Goal: Check status

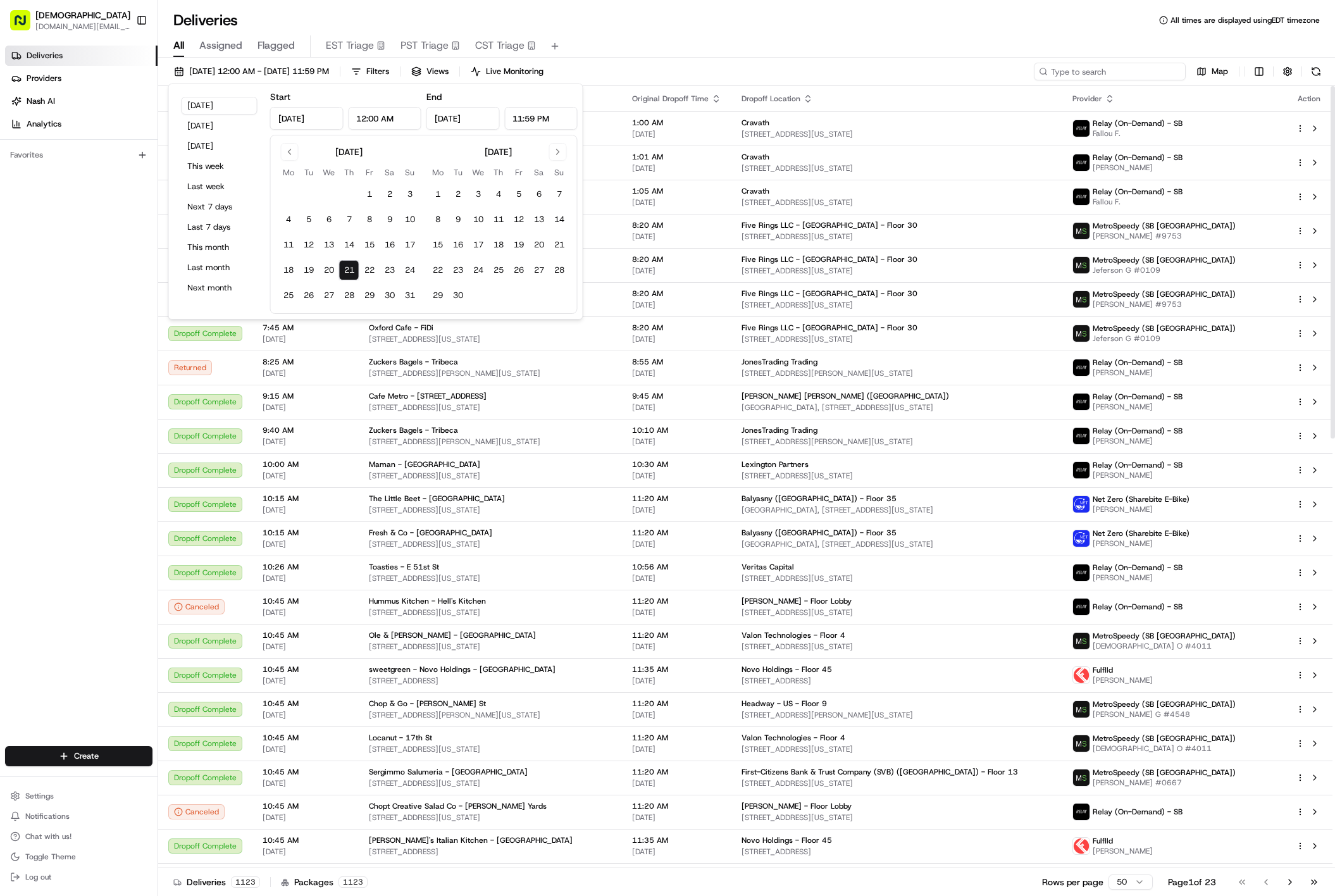
click at [1110, 74] on input at bounding box center [1110, 71] width 152 height 18
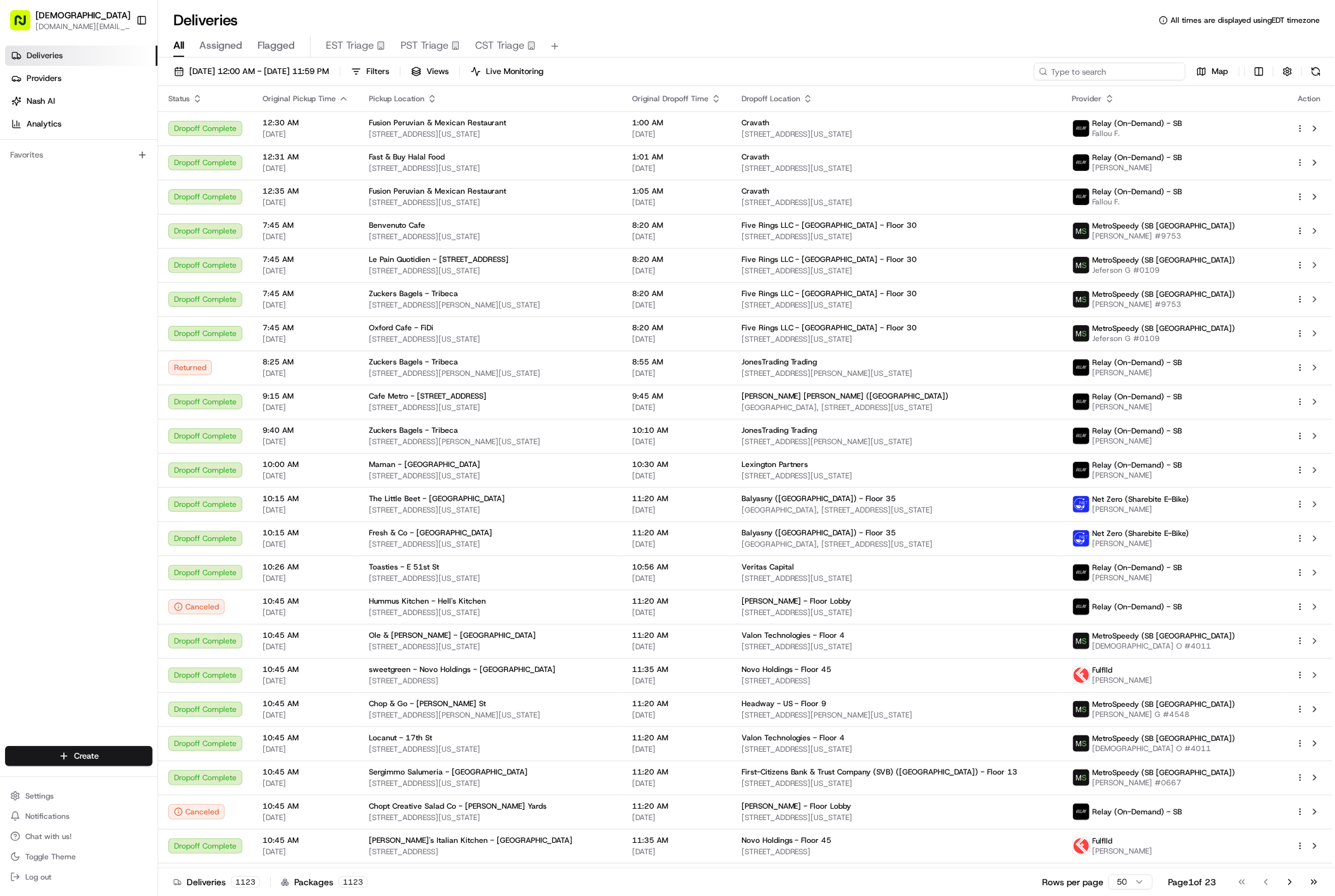
paste input "BL08212573170"
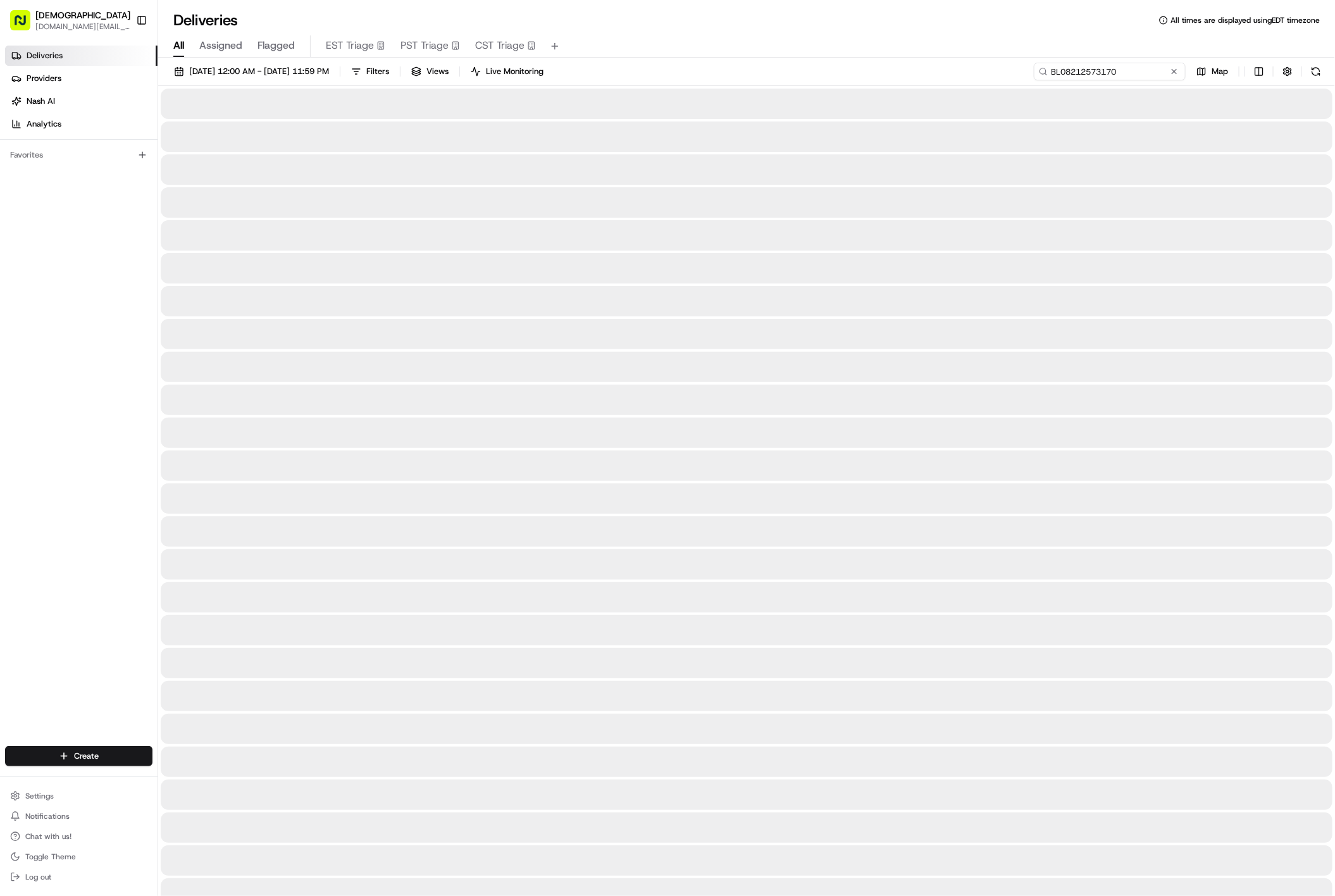
type input "BL08212573170"
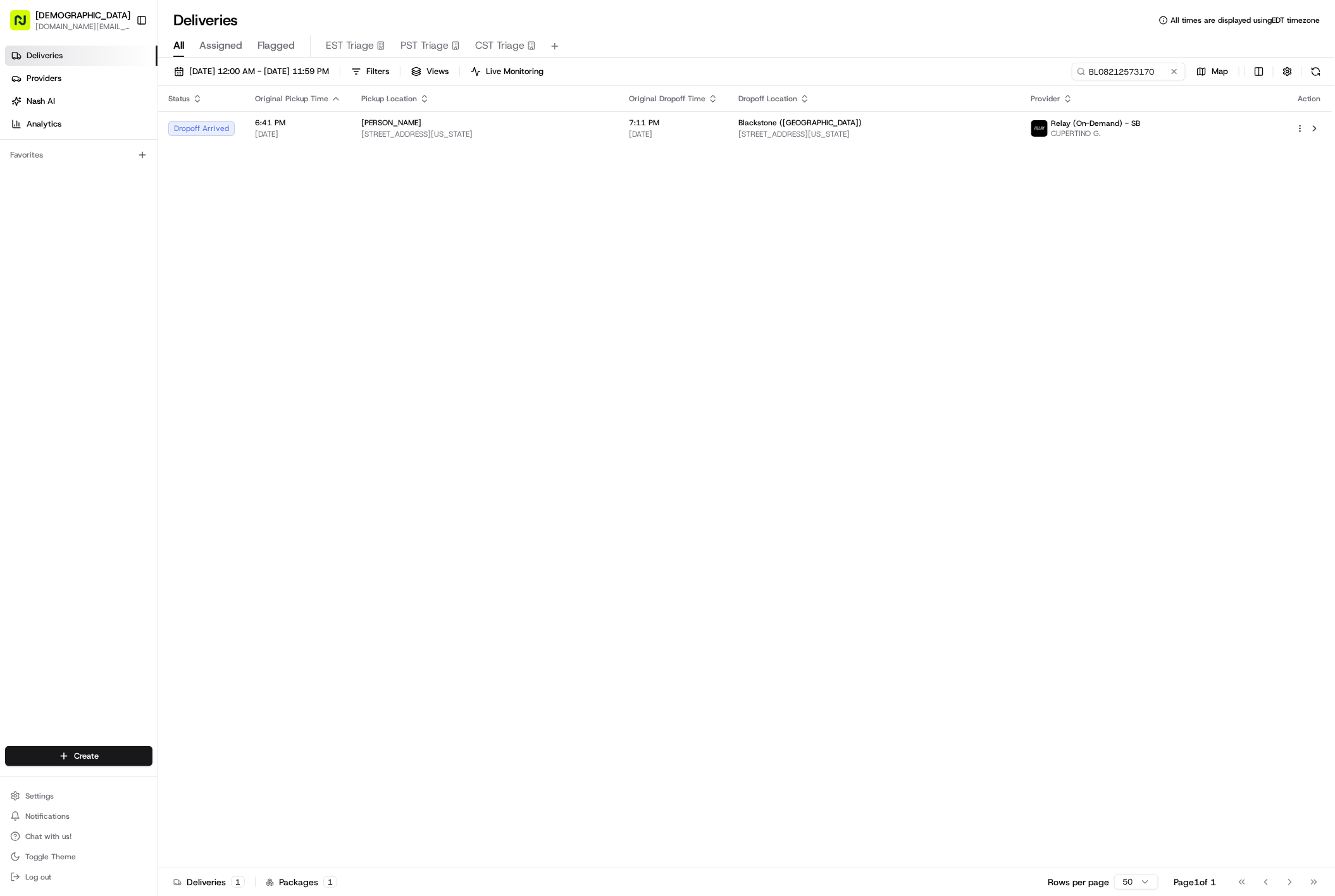
click at [963, 147] on div "Status Original Pickup Time Pickup Location Original Dropoff Time Dropoff Locat…" at bounding box center [745, 477] width 1174 height 782
click at [910, 141] on td "Blackstone ([GEOGRAPHIC_DATA]) [STREET_ADDRESS][US_STATE]" at bounding box center [874, 128] width 293 height 34
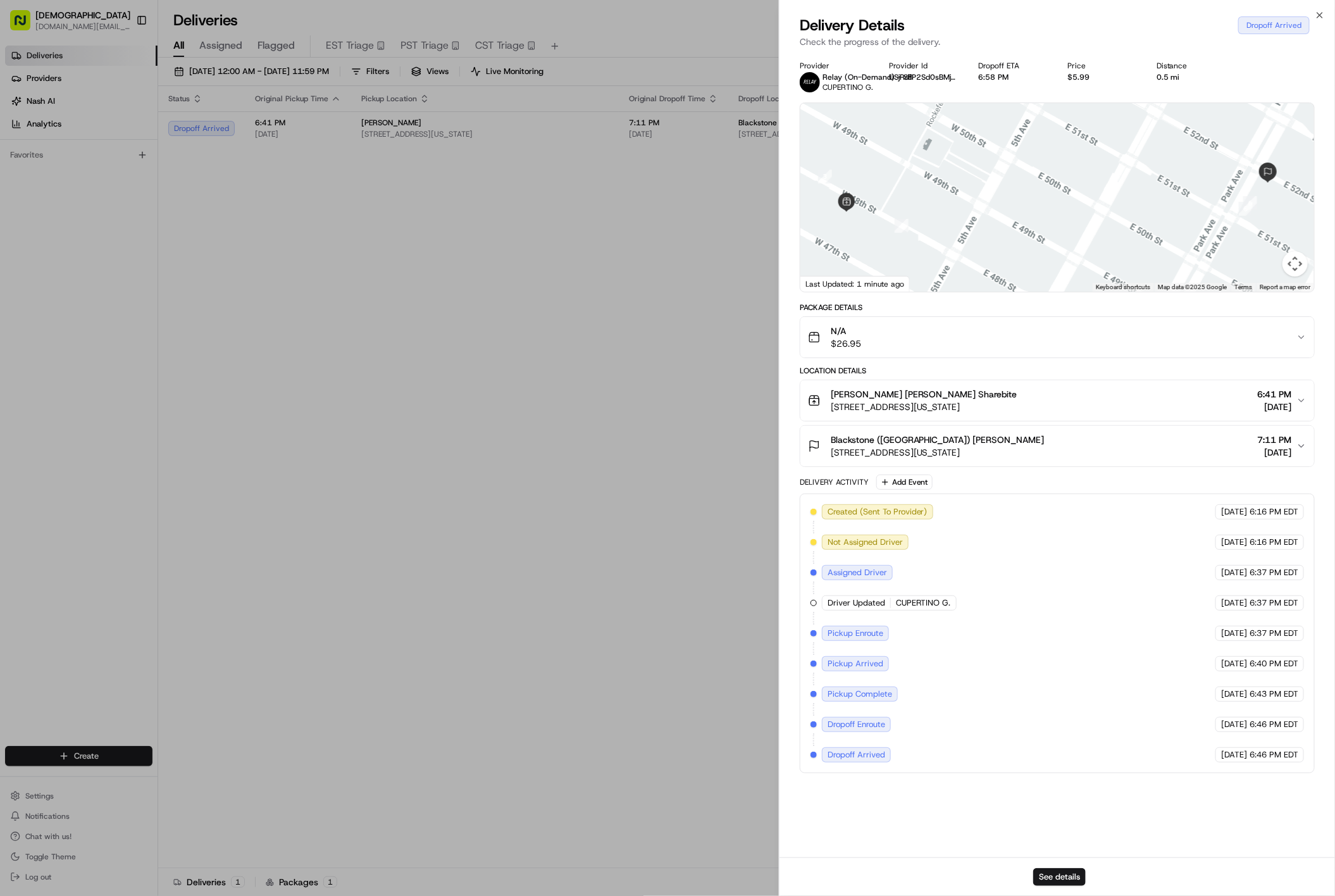
click at [1063, 887] on div "See details" at bounding box center [1057, 876] width 555 height 39
click at [1060, 877] on button "See details" at bounding box center [1060, 877] width 53 height 18
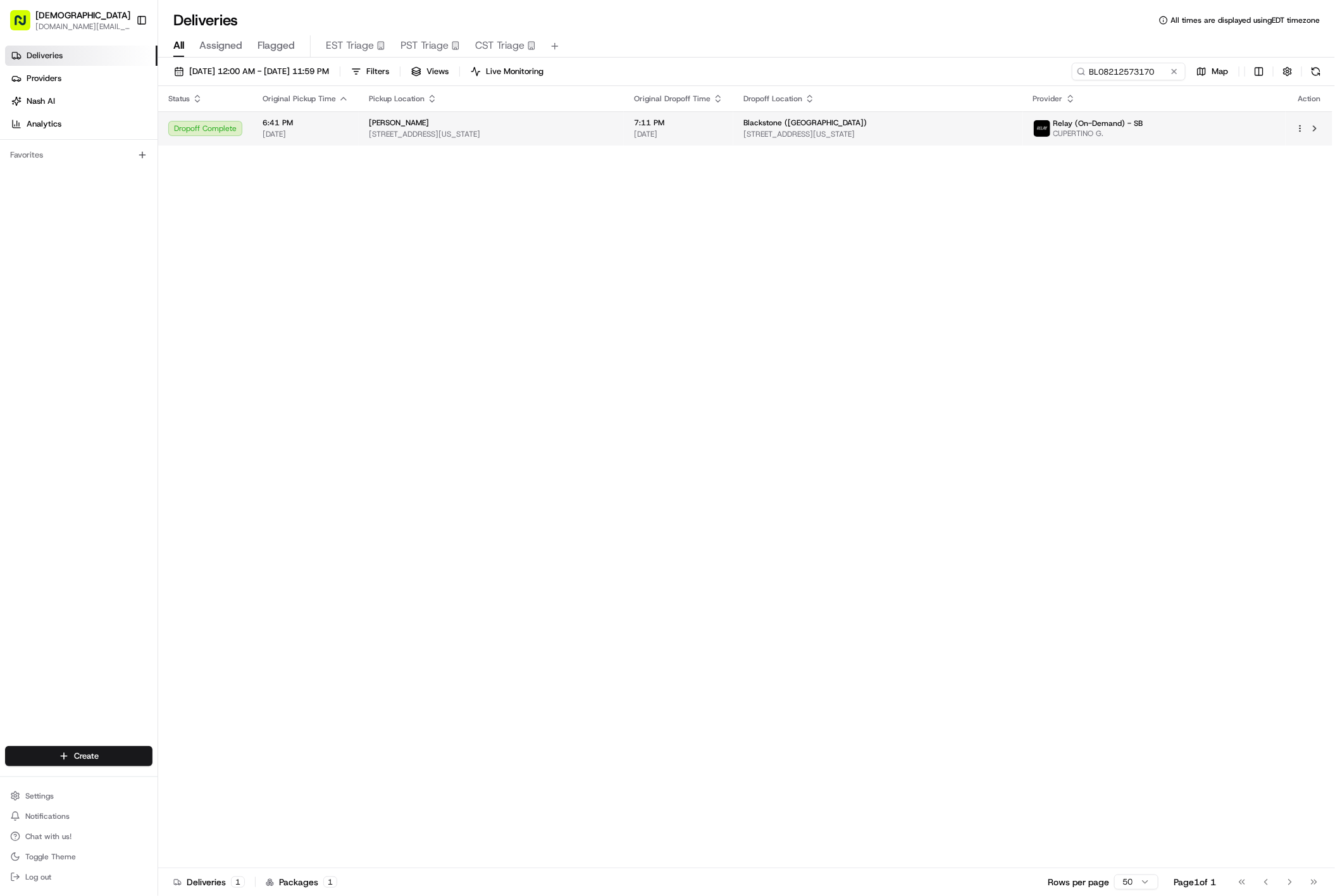
drag, startPoint x: 587, startPoint y: 302, endPoint x: 929, endPoint y: 127, distance: 384.2
click at [1122, 73] on input "BL08212573170" at bounding box center [1110, 71] width 152 height 18
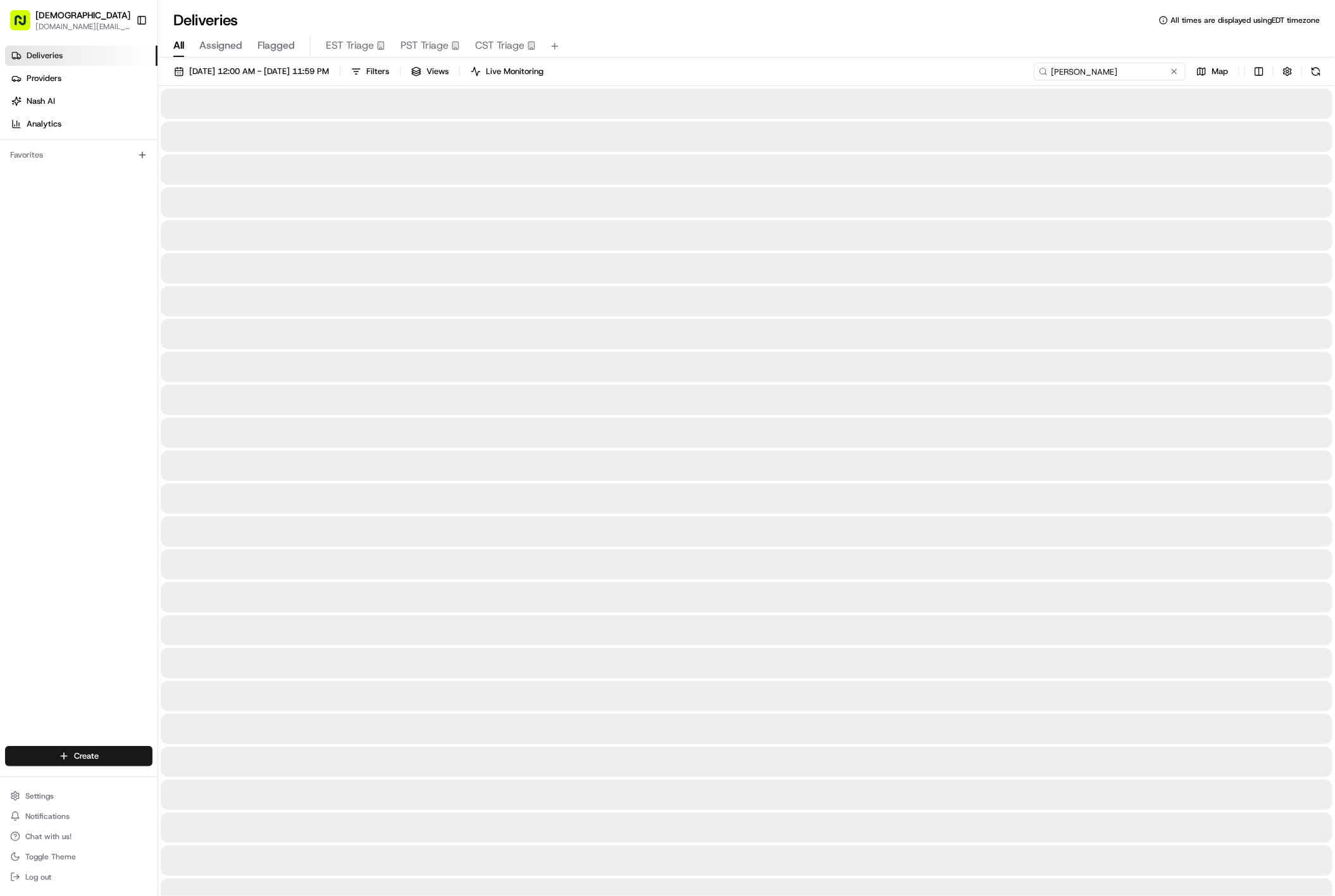
type input "[PERSON_NAME]"
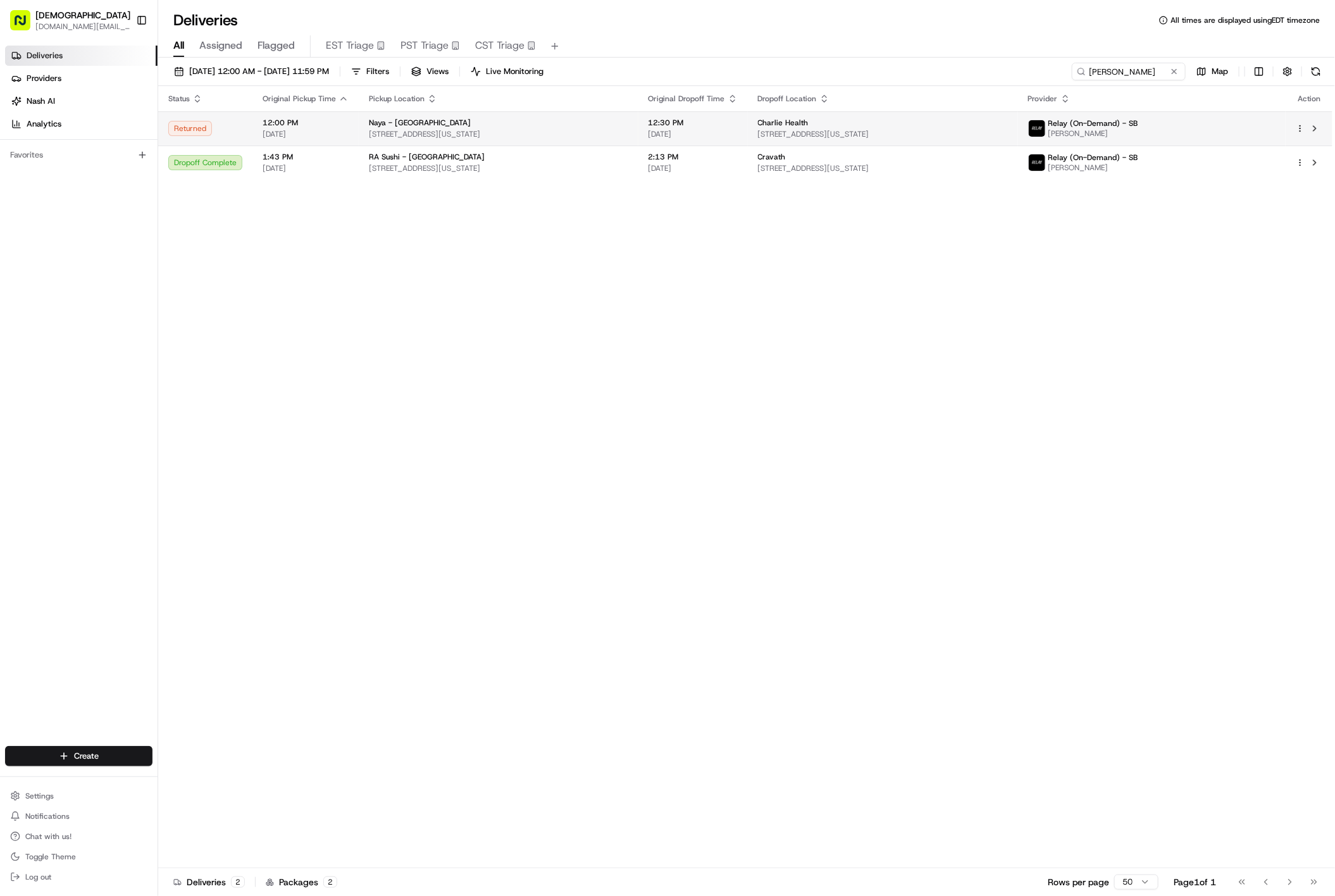
click at [808, 127] on span "Charlie Health" at bounding box center [783, 122] width 51 height 10
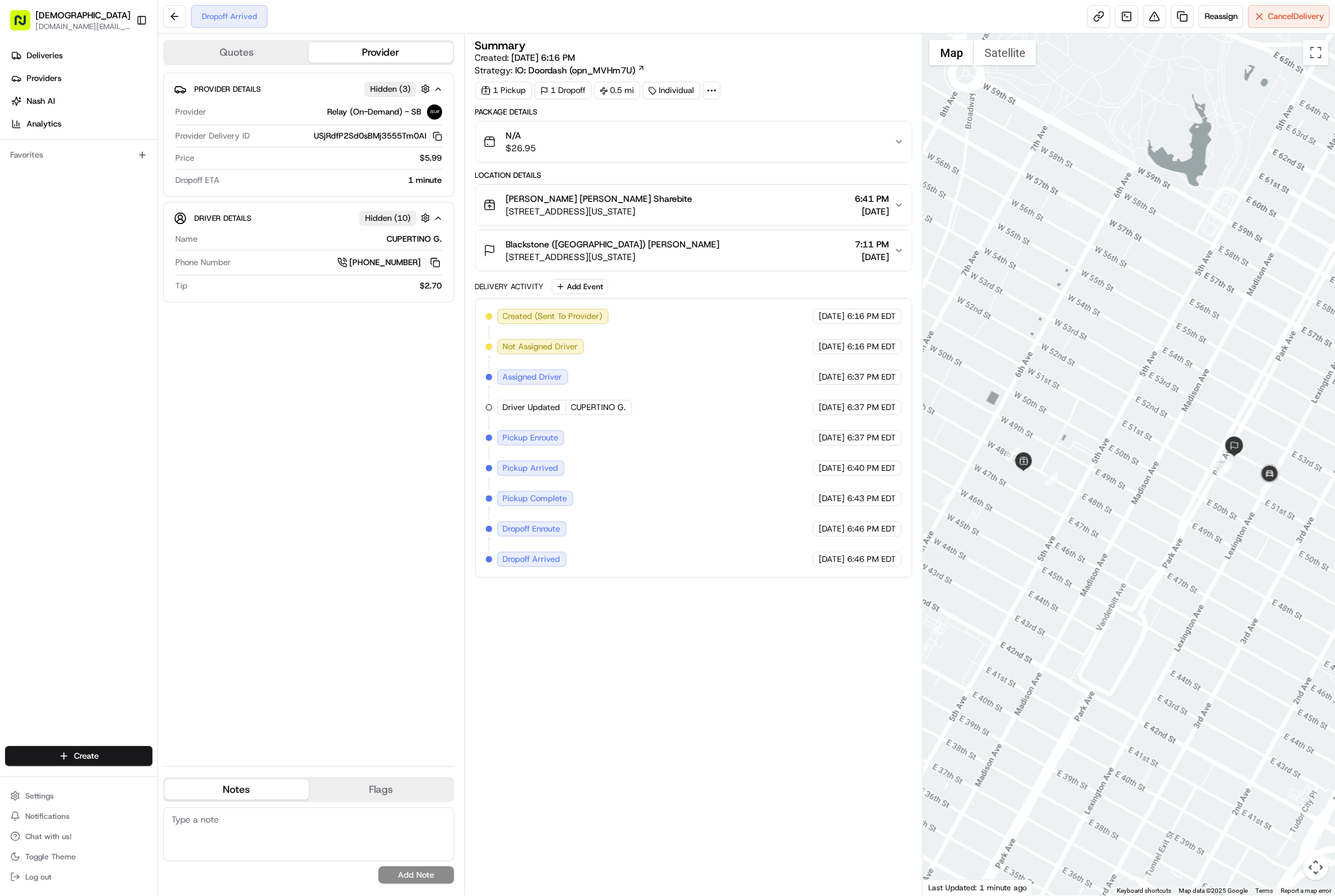
click at [774, 266] on button "Blackstone (US) Haoran Zhu 345 Park Ave, New York, NY 10154 7:11 PM 08/21/2025" at bounding box center [693, 250] width 436 height 41
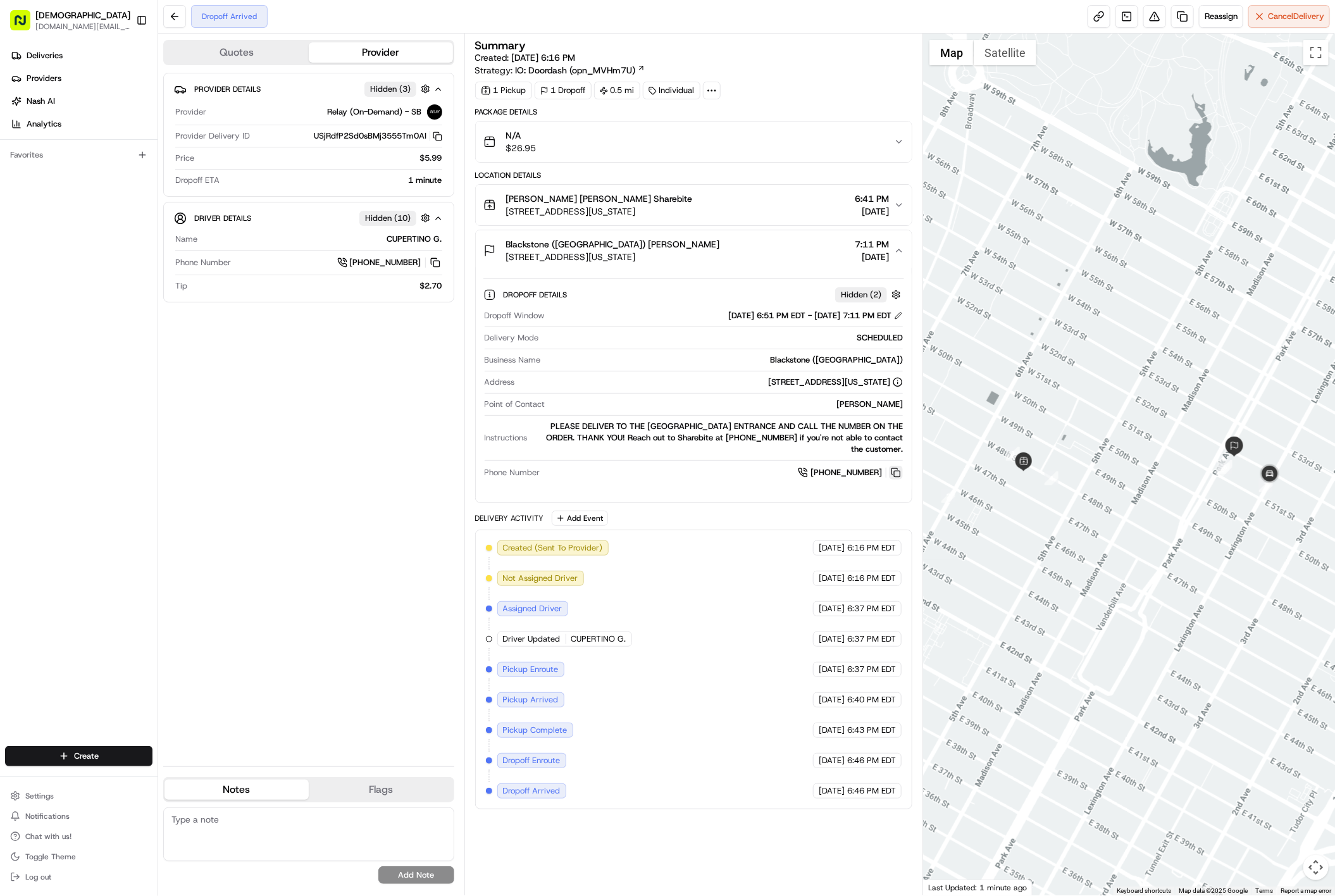
click at [894, 479] on button at bounding box center [895, 472] width 14 height 14
click at [878, 137] on img "button" at bounding box center [879, 141] width 18 height 18
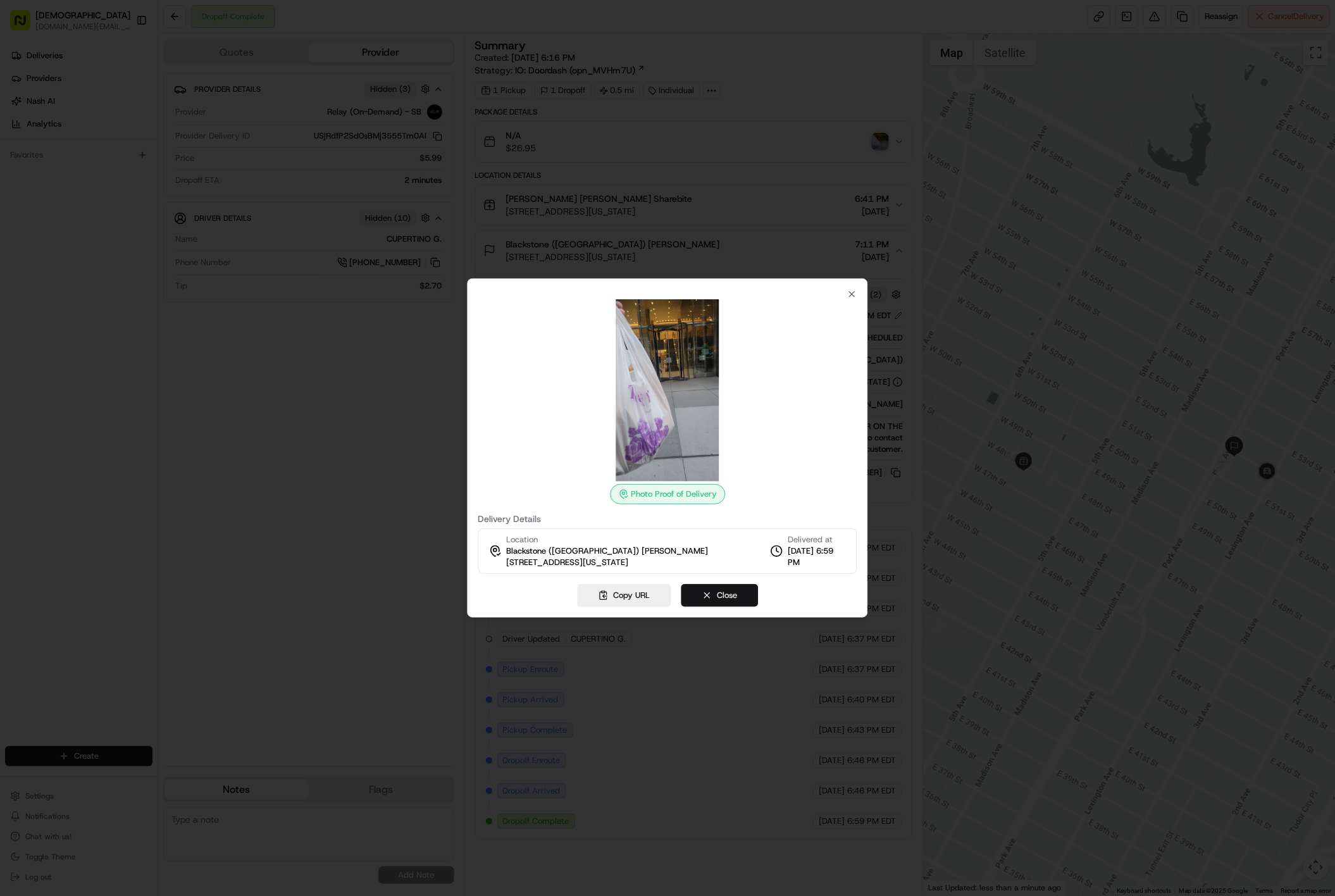
click at [737, 589] on button "Close" at bounding box center [719, 595] width 77 height 23
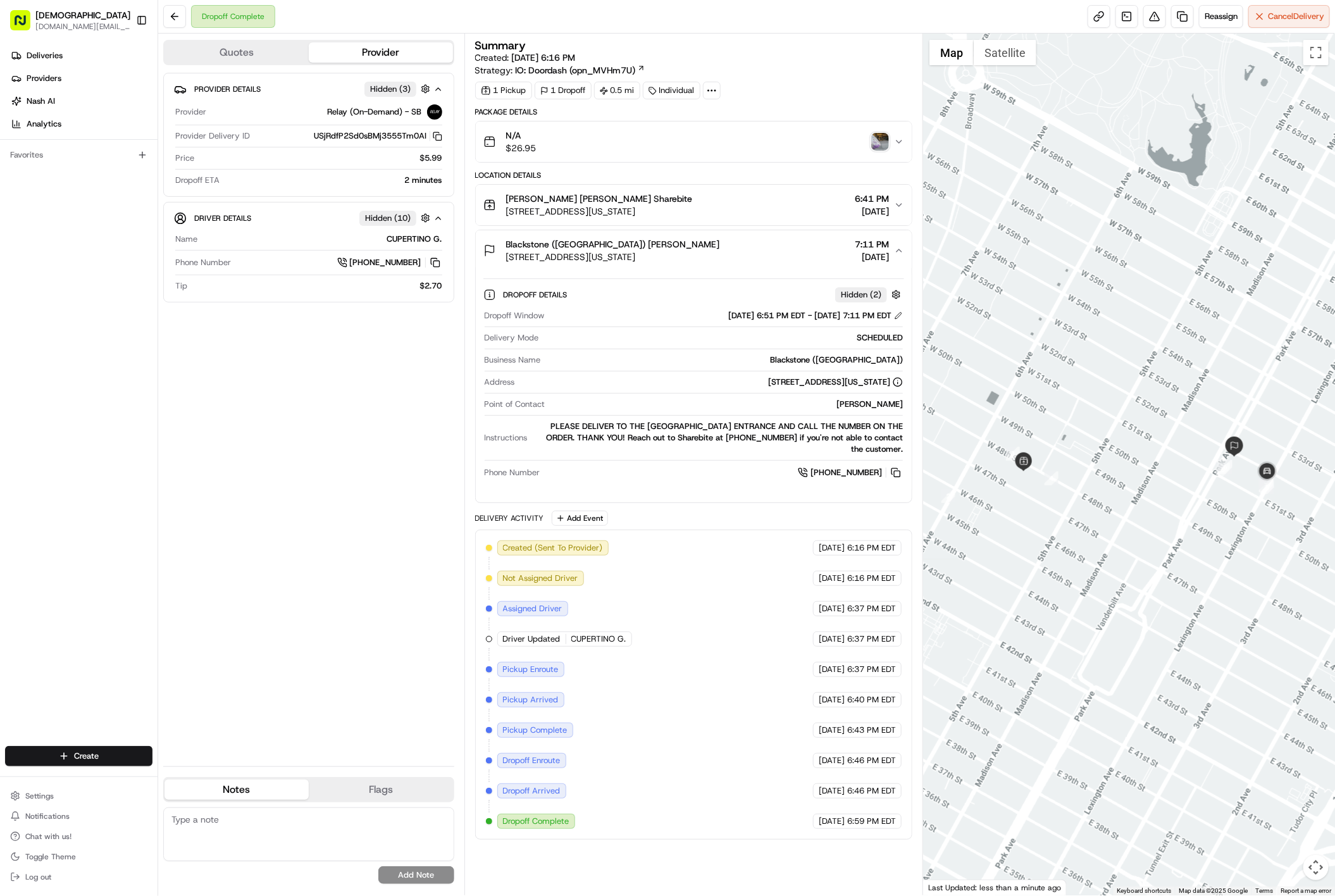
click at [883, 139] on img "button" at bounding box center [879, 141] width 18 height 18
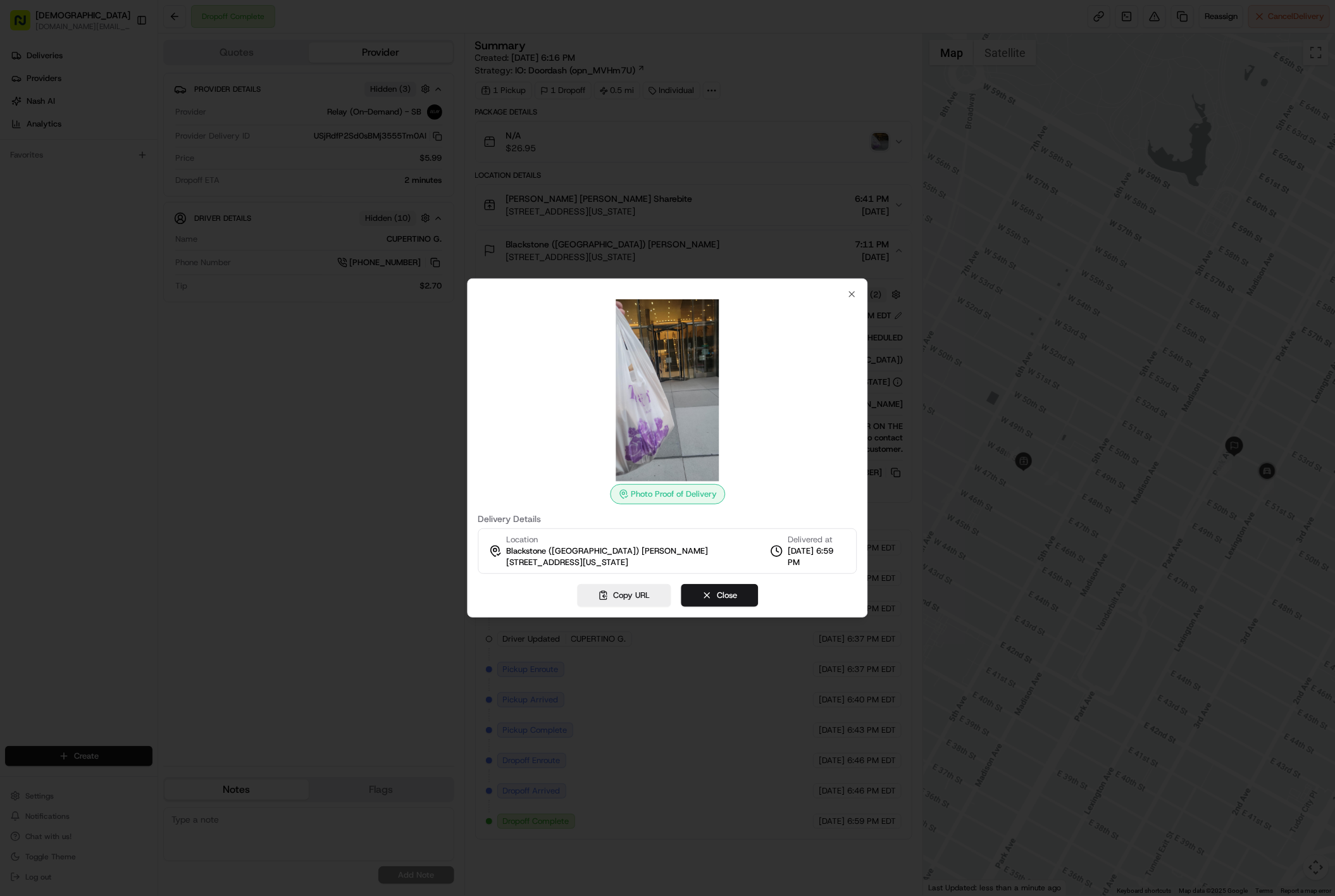
click at [674, 376] on img at bounding box center [667, 390] width 182 height 182
click at [854, 296] on icon "button" at bounding box center [853, 295] width 5 height 5
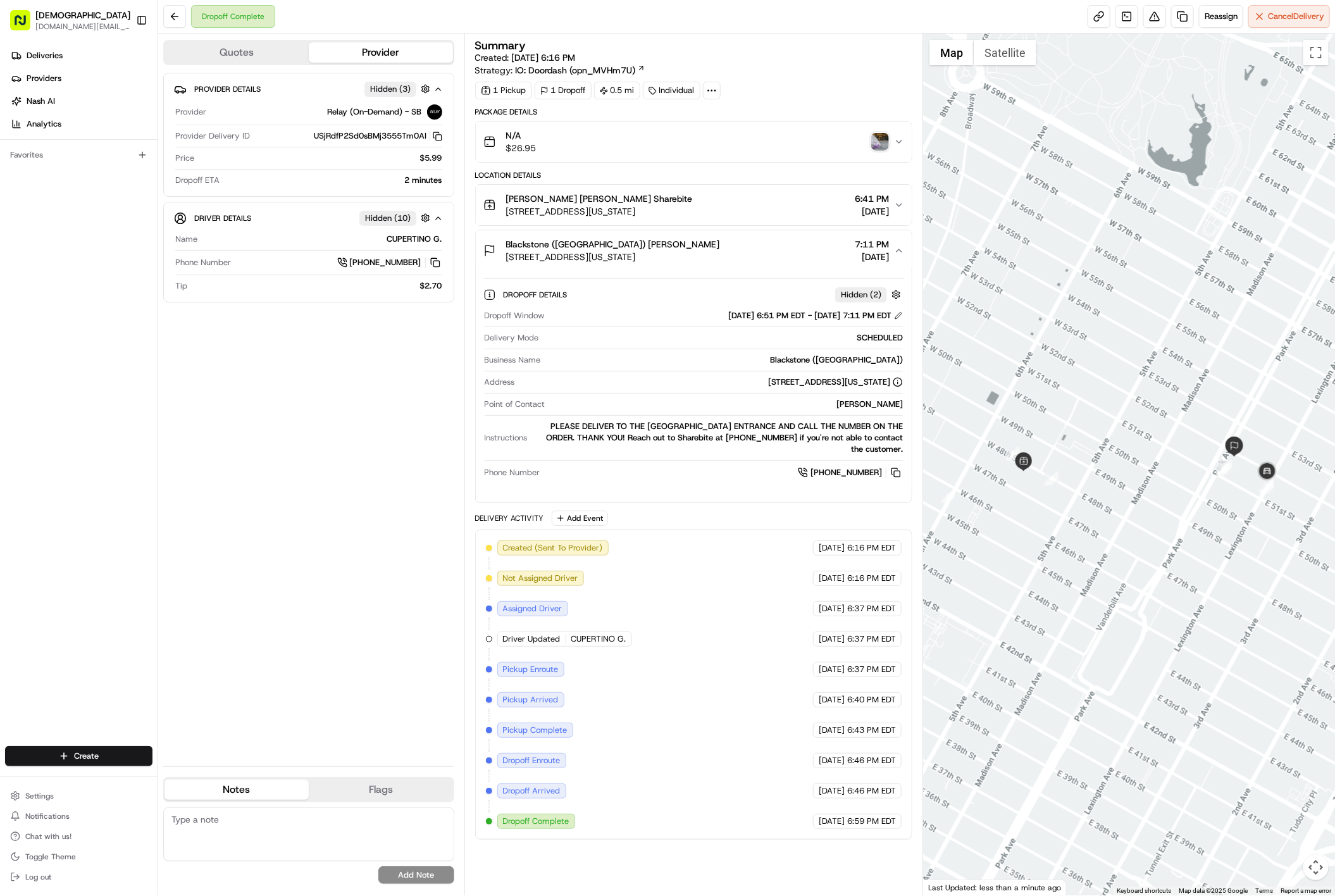
drag, startPoint x: 209, startPoint y: 469, endPoint x: 218, endPoint y: 399, distance: 70.6
click at [215, 448] on div "Provider Details Hidden ( 3 ) Provider Relay (On-Demand) - SB Provider Delivery…" at bounding box center [308, 414] width 291 height 683
